Goal: Task Accomplishment & Management: Use online tool/utility

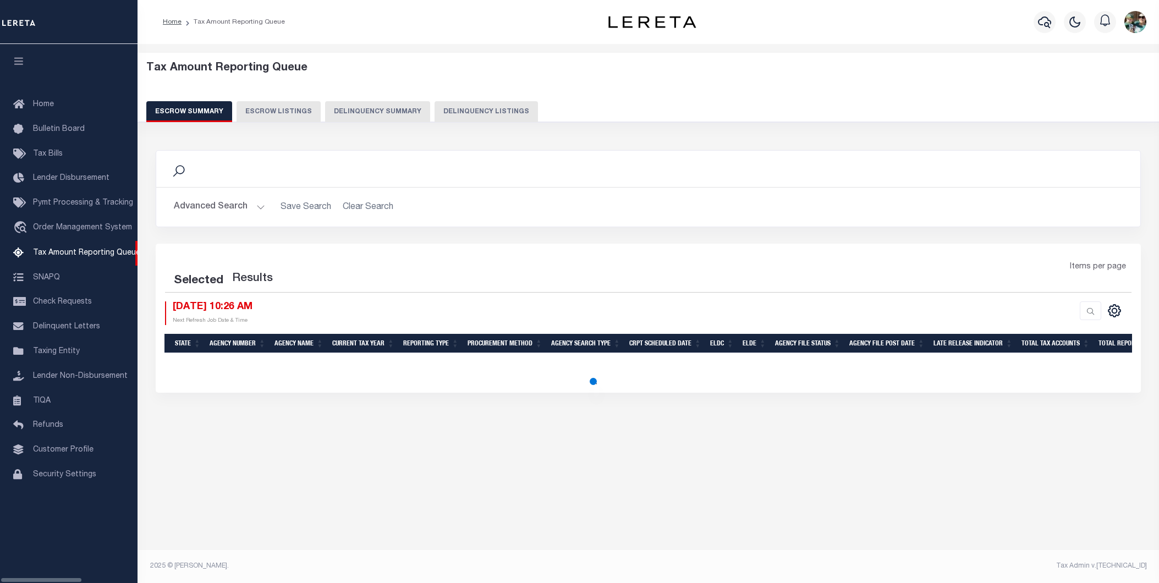
select select "100"
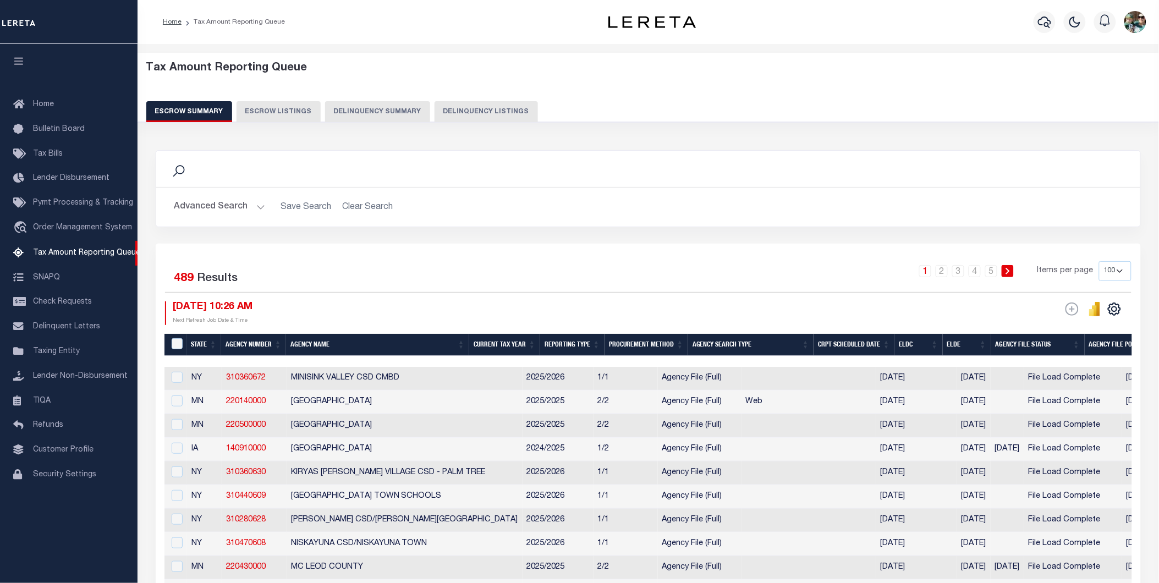
drag, startPoint x: 1114, startPoint y: 271, endPoint x: 1109, endPoint y: 276, distance: 6.6
click at [1114, 271] on select "10 25 50 100 500" at bounding box center [1115, 271] width 32 height 20
select select "10"
click at [1099, 261] on select "10 25 50 100 500" at bounding box center [1115, 271] width 32 height 20
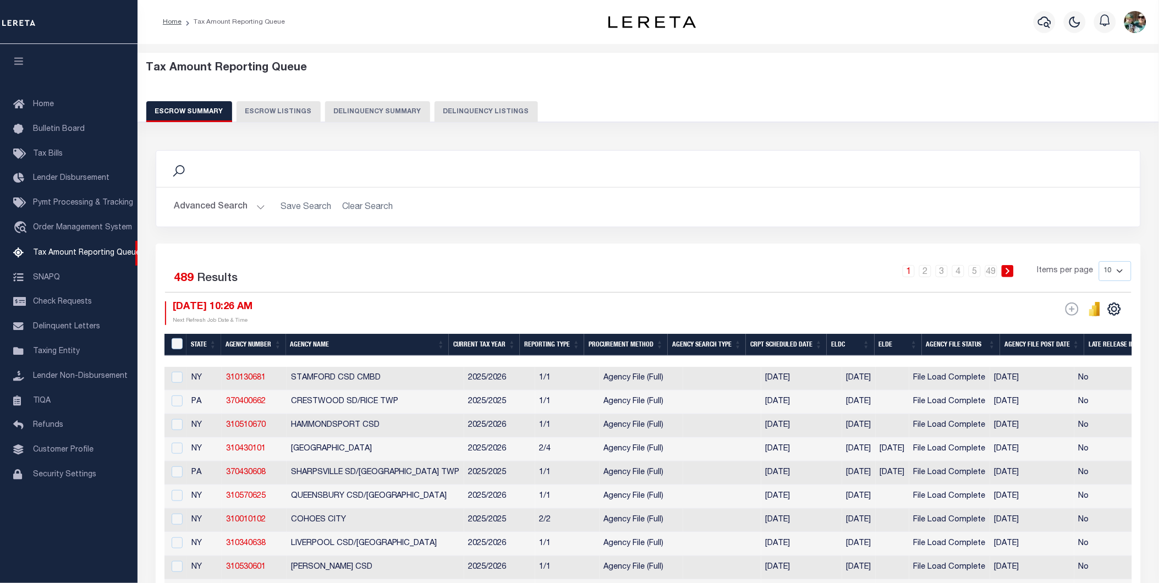
click at [223, 216] on button "Advanced Search" at bounding box center [219, 206] width 91 height 21
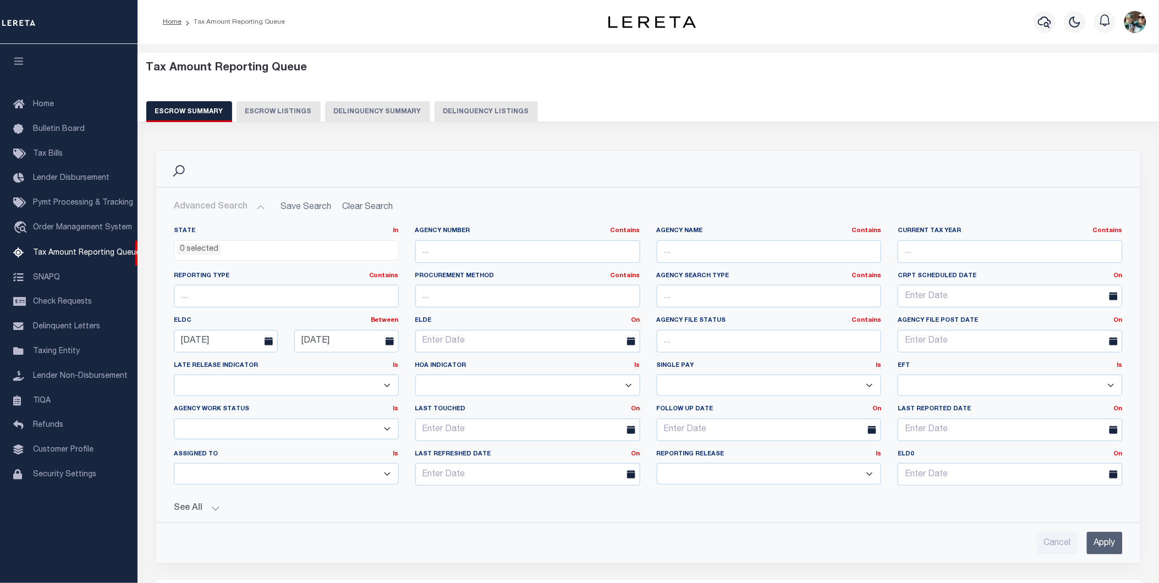
click at [1106, 543] on input "Apply" at bounding box center [1105, 543] width 36 height 23
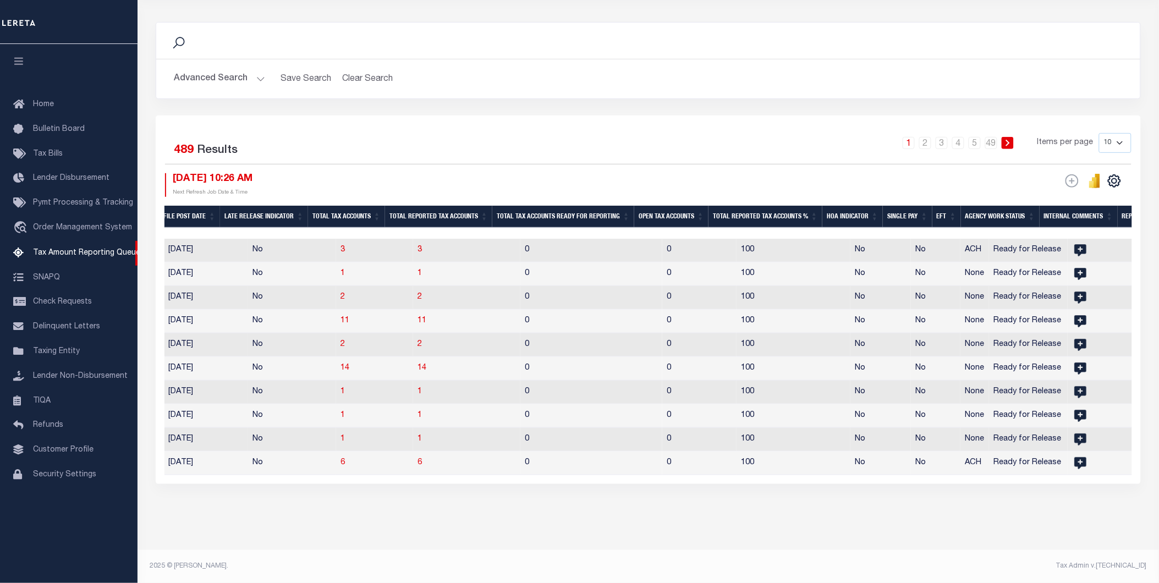
scroll to position [0, 889]
click at [652, 206] on th "Open Tax Accounts" at bounding box center [668, 217] width 74 height 23
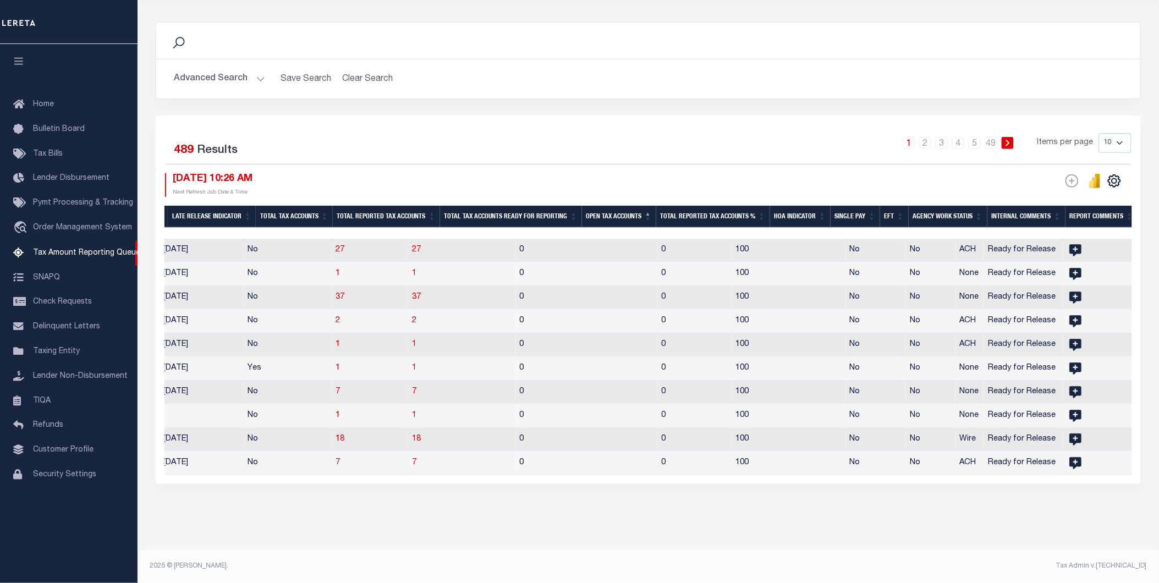
click at [619, 206] on th "Open Tax Accounts" at bounding box center [619, 217] width 74 height 23
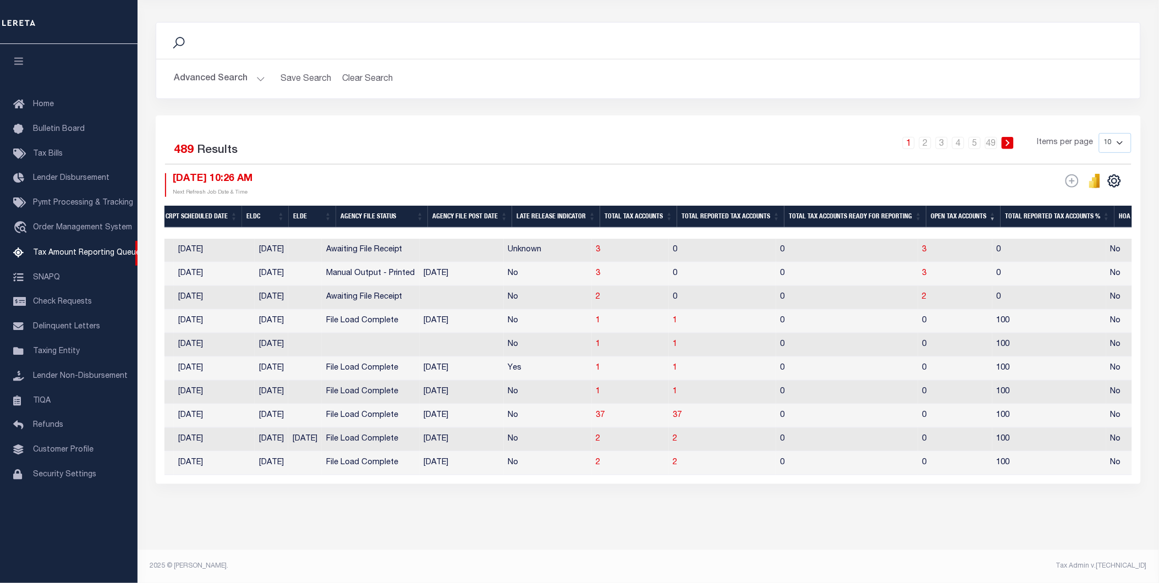
scroll to position [0, 0]
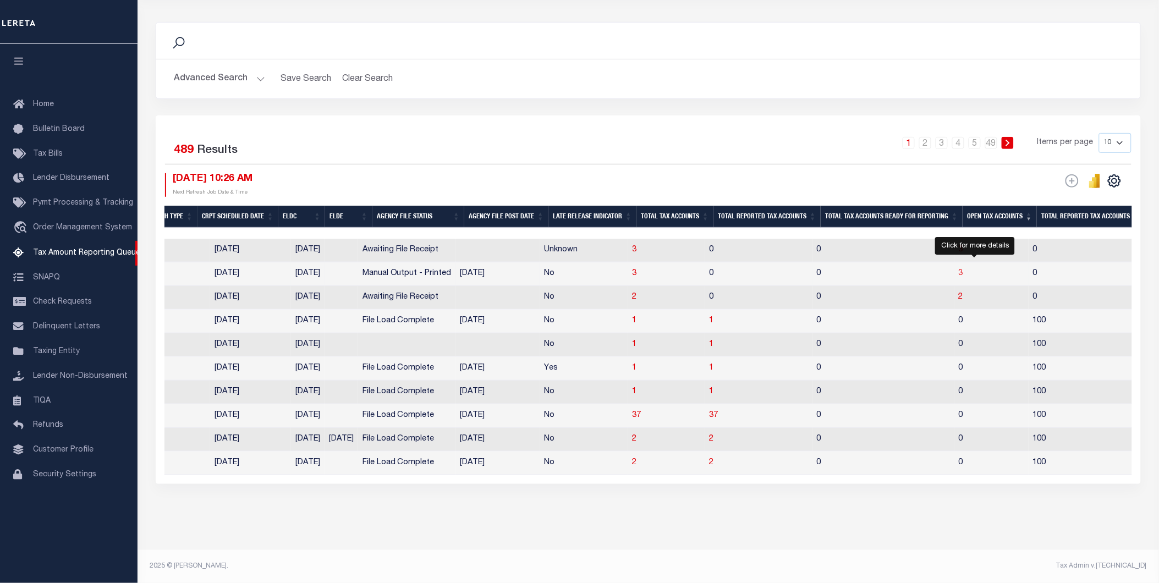
click at [963, 270] on span "3" at bounding box center [961, 274] width 4 height 8
select select "100"
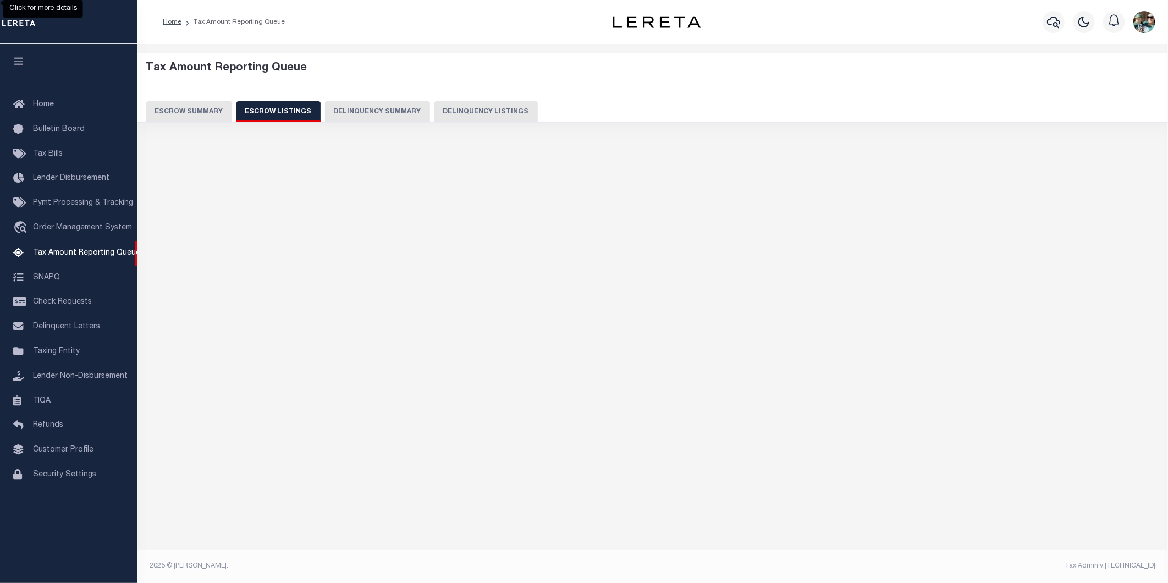
select select "100"
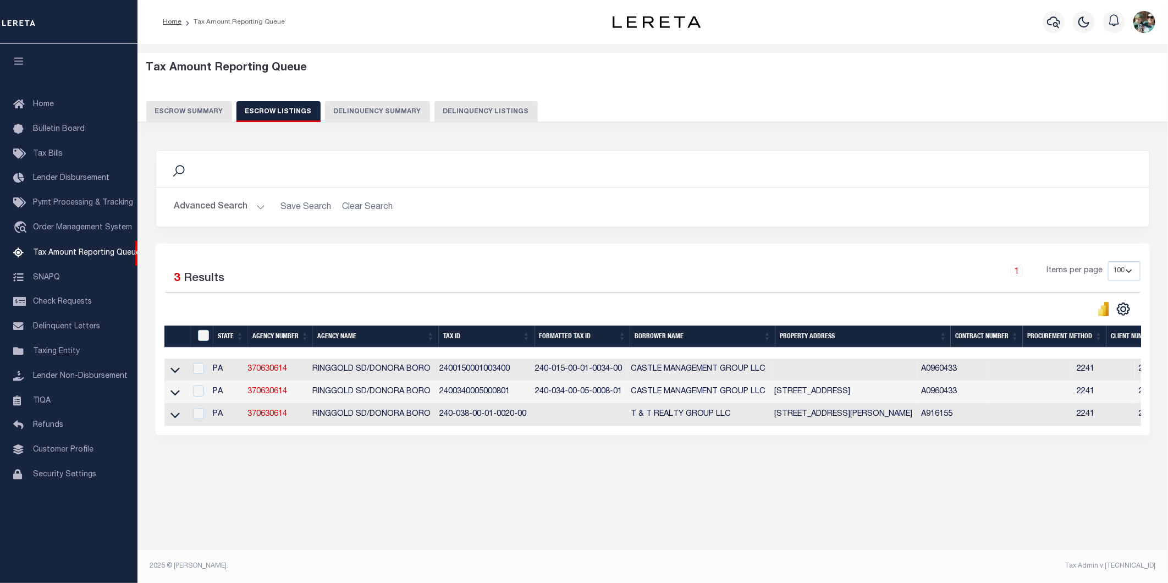
drag, startPoint x: 178, startPoint y: 420, endPoint x: 182, endPoint y: 428, distance: 8.9
click at [178, 420] on icon at bounding box center [175, 415] width 9 height 12
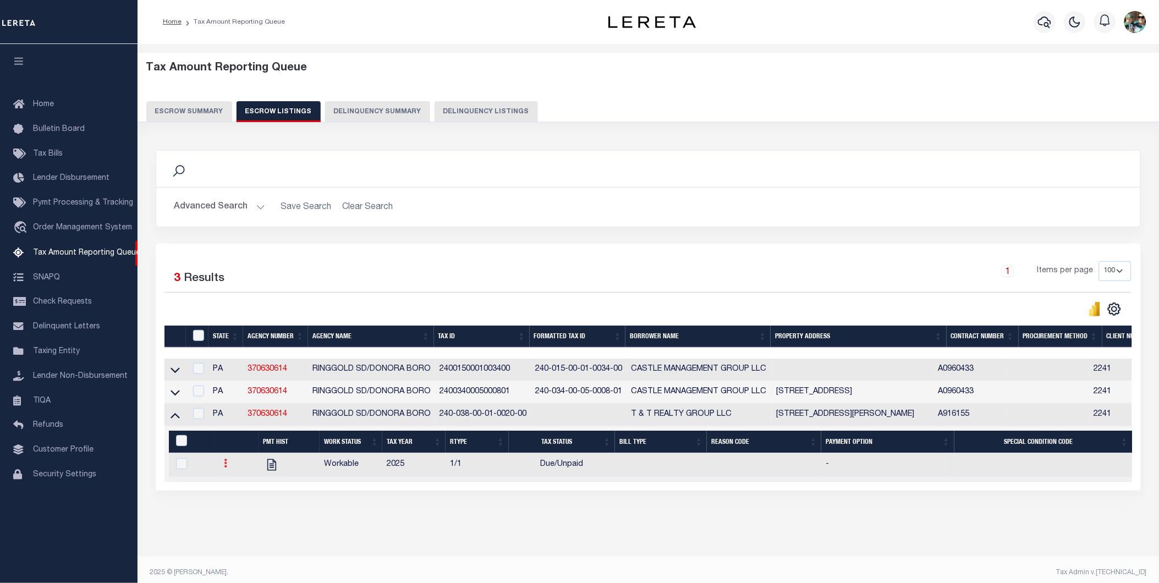
click at [226, 468] on icon at bounding box center [225, 463] width 3 height 9
click at [238, 509] on link "" at bounding box center [239, 500] width 37 height 18
checkbox input "true"
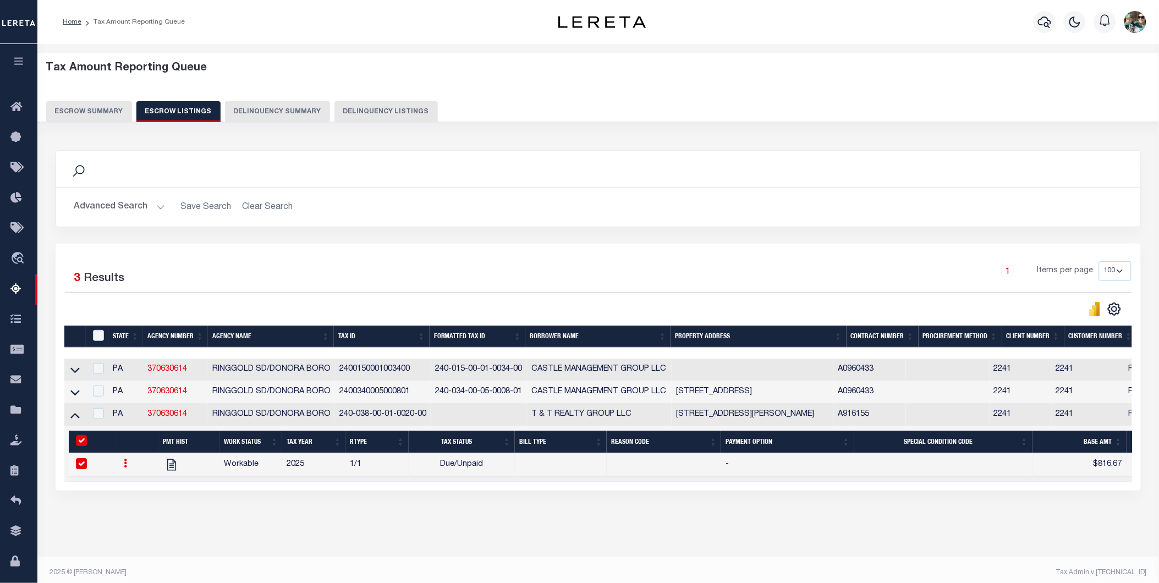
select select "DUE"
type input "$816.67"
type input "[DATE]"
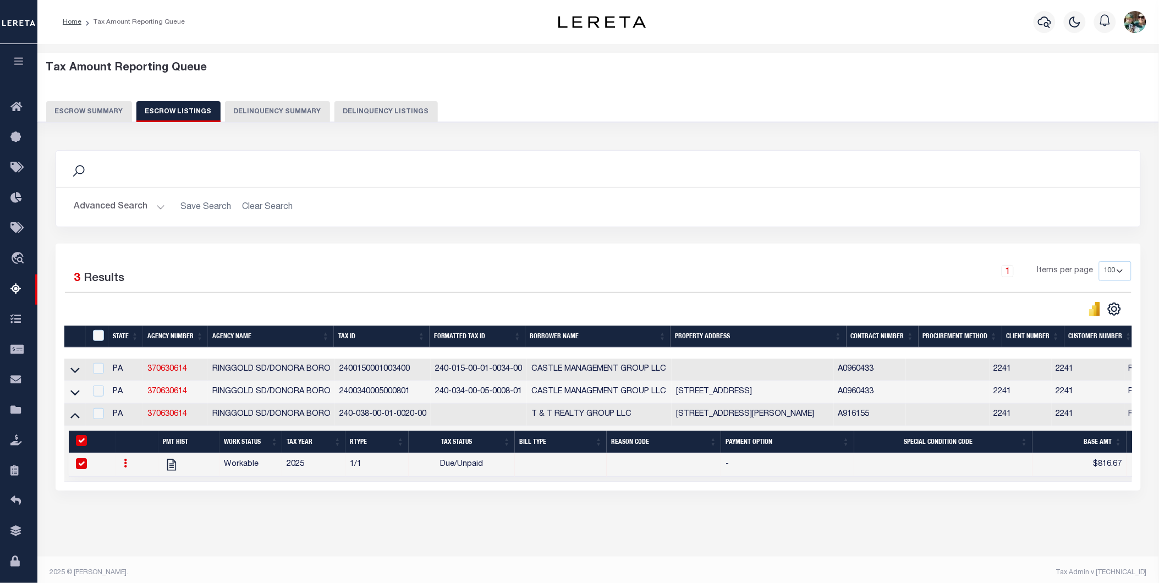
type input "$833.34"
type input "[DATE]"
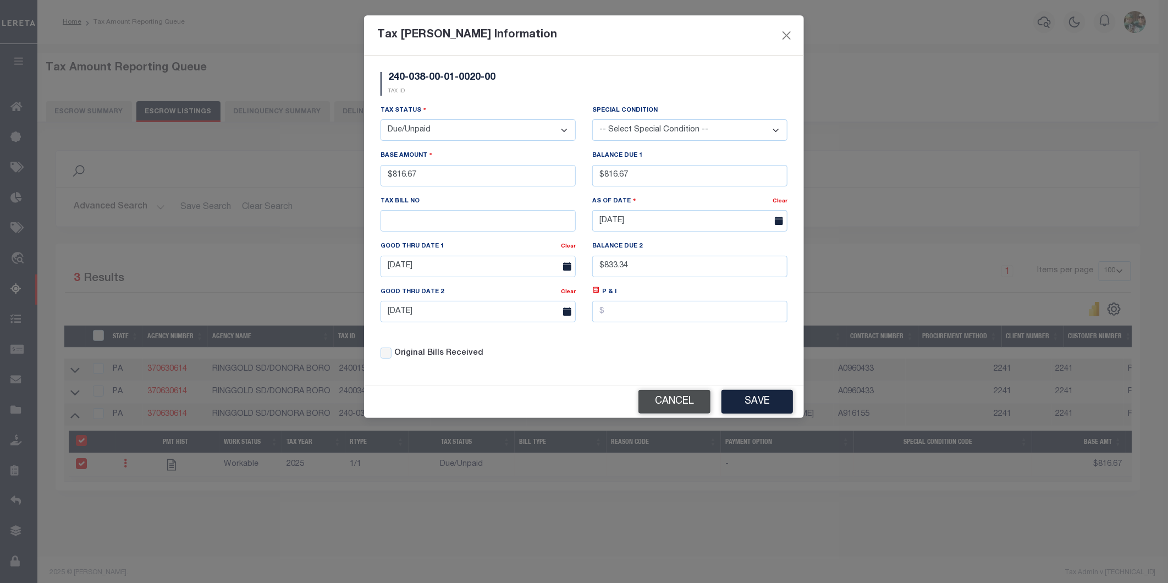
click at [678, 402] on button "Cancel" at bounding box center [675, 402] width 72 height 24
